Goal: Task Accomplishment & Management: Use online tool/utility

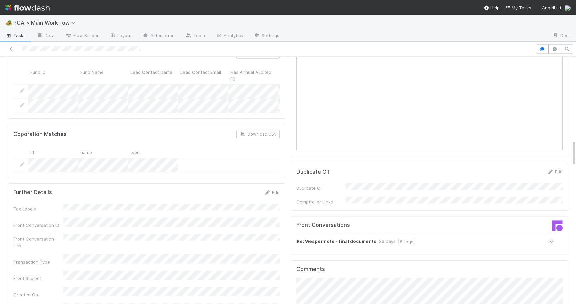
scroll to position [797, 0]
click at [552, 238] on icon at bounding box center [552, 241] width 4 height 7
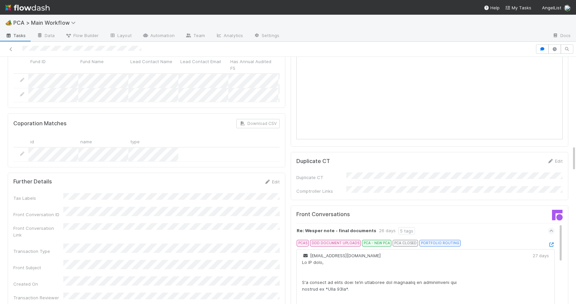
scroll to position [847, 0]
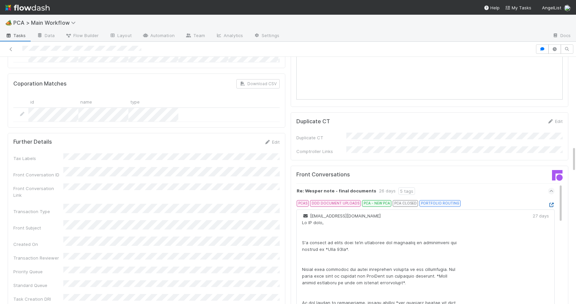
click at [552, 203] on icon at bounding box center [551, 205] width 7 height 4
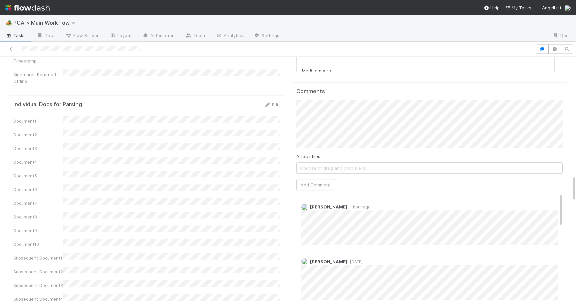
scroll to position [1126, 0]
click at [343, 110] on span "[PERSON_NAME]" at bounding box center [331, 107] width 34 height 5
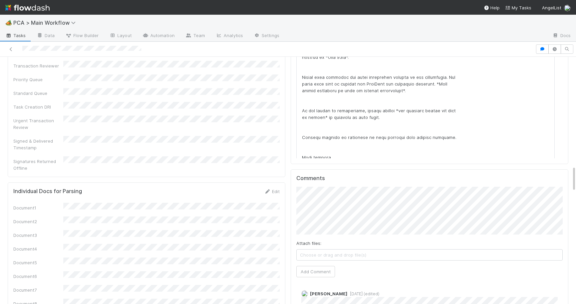
scroll to position [1040, 0]
click at [314, 265] on button "Add Comment" at bounding box center [316, 270] width 39 height 11
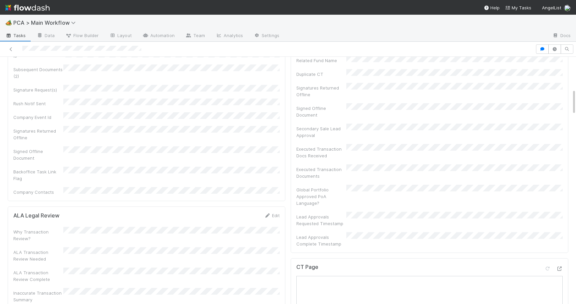
scroll to position [0, 0]
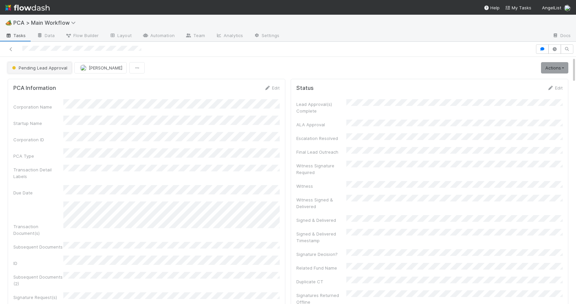
click at [42, 69] on span "Pending Lead Approval" at bounding box center [39, 67] width 57 height 5
click at [44, 81] on div "[MEDICAL_DATA]" at bounding box center [52, 84] width 94 height 12
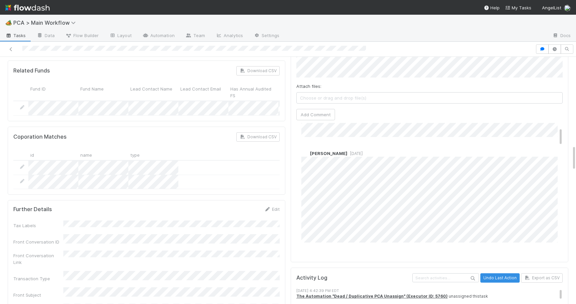
scroll to position [47, 0]
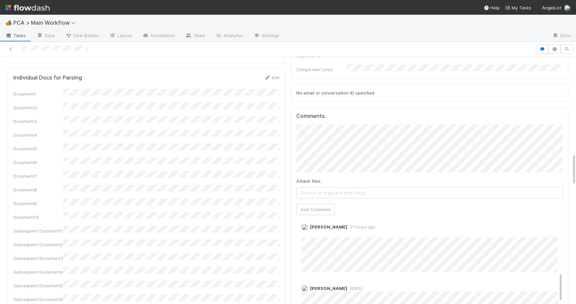
scroll to position [726, 0]
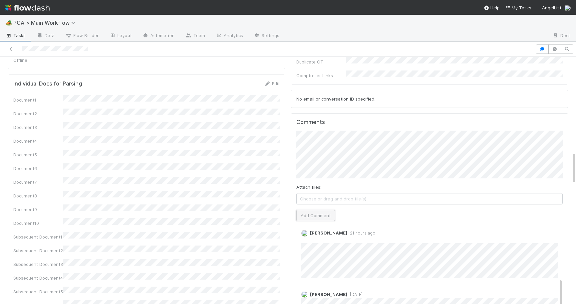
click at [304, 210] on button "Add Comment" at bounding box center [316, 215] width 39 height 11
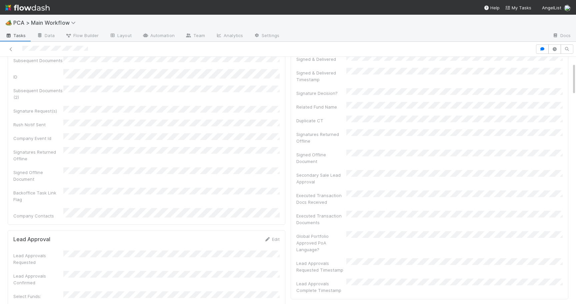
scroll to position [0, 0]
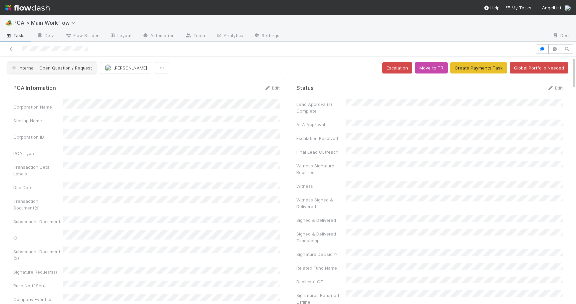
click at [73, 67] on span "Internal - Open Question / Request" at bounding box center [51, 67] width 81 height 5
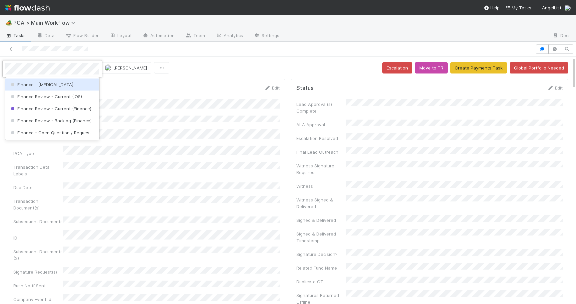
click at [73, 87] on div "Finance - [MEDICAL_DATA]" at bounding box center [52, 84] width 94 height 12
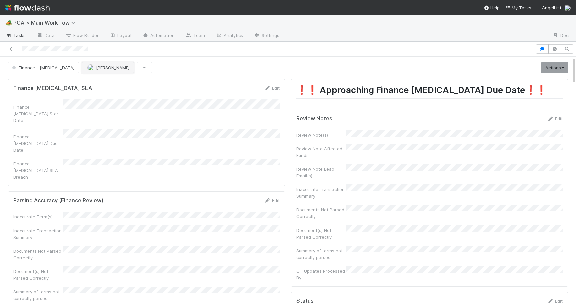
click at [82, 70] on button "[PERSON_NAME]" at bounding box center [108, 67] width 52 height 11
click at [195, 77] on div at bounding box center [288, 152] width 576 height 304
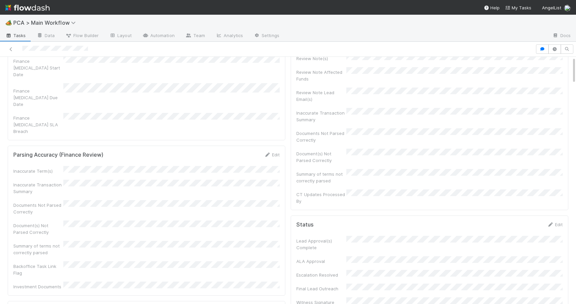
scroll to position [0, 0]
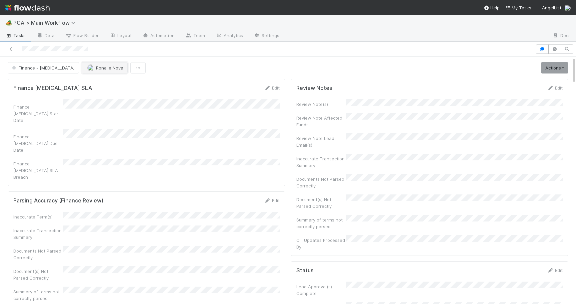
click at [96, 69] on span "Ronalie Nova" at bounding box center [109, 67] width 27 height 5
click at [77, 85] on span "[PERSON_NAME]" at bounding box center [81, 84] width 34 height 5
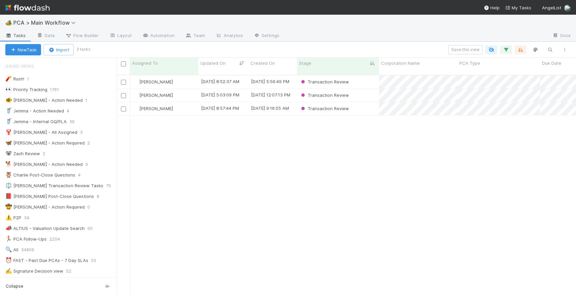
scroll to position [225, 460]
